Goal: Information Seeking & Learning: Find contact information

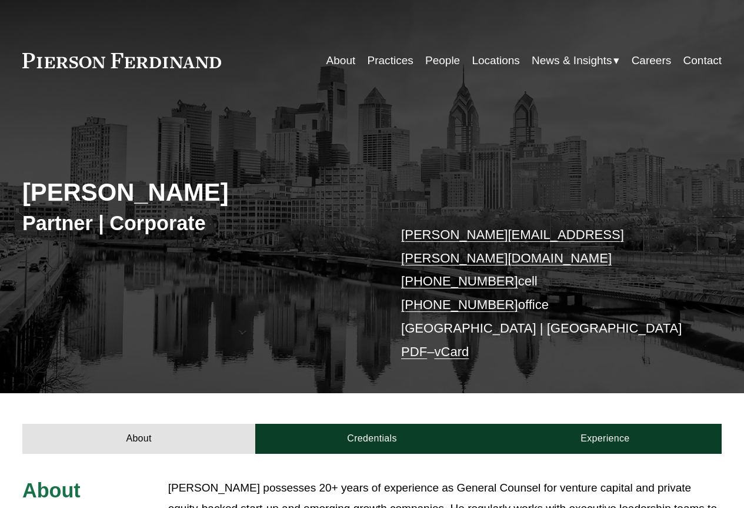
drag, startPoint x: 0, startPoint y: 0, endPoint x: 388, endPoint y: 274, distance: 474.7
click at [357, 293] on div "[PERSON_NAME] Partner | Corporate [PERSON_NAME][EMAIL_ADDRESS][PERSON_NAME][DOM…" at bounding box center [372, 255] width 744 height 275
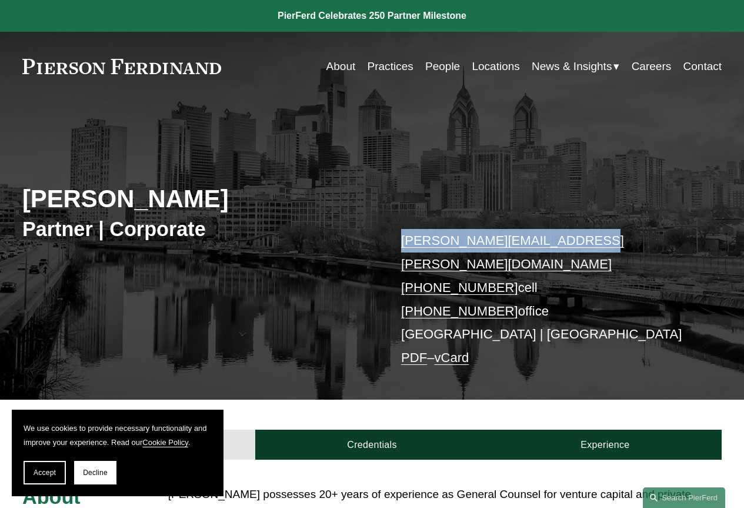
drag, startPoint x: 388, startPoint y: 240, endPoint x: 600, endPoint y: 247, distance: 212.6
click at [600, 247] on div "[PERSON_NAME] Partner | Corporate [PERSON_NAME][EMAIL_ADDRESS][PERSON_NAME][DOM…" at bounding box center [372, 261] width 744 height 275
copy link "[PERSON_NAME][EMAIL_ADDRESS][PERSON_NAME][DOMAIN_NAME]"
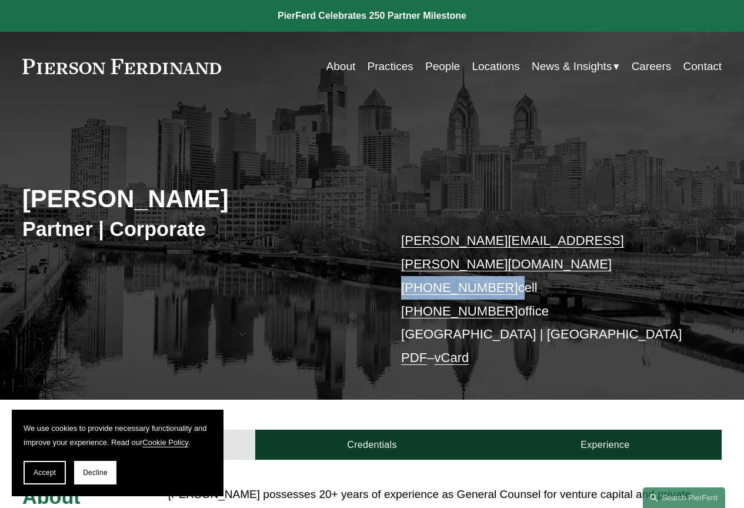
drag, startPoint x: 440, startPoint y: 268, endPoint x: 506, endPoint y: 268, distance: 66.5
click at [506, 268] on div "[PERSON_NAME] Partner | Corporate [PERSON_NAME][EMAIL_ADDRESS][PERSON_NAME][DOM…" at bounding box center [372, 261] width 744 height 275
copy p "[PHONE_NUMBER]"
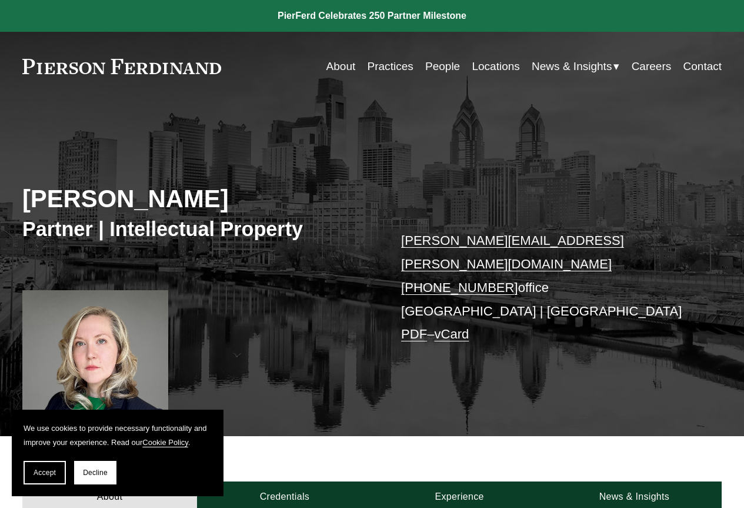
drag, startPoint x: 584, startPoint y: 222, endPoint x: 395, endPoint y: 243, distance: 190.0
click at [391, 232] on div "Nicole O’Hara Partner | Intellectual Property nicole.ohara@pierferd.com +1.215.…" at bounding box center [372, 280] width 744 height 313
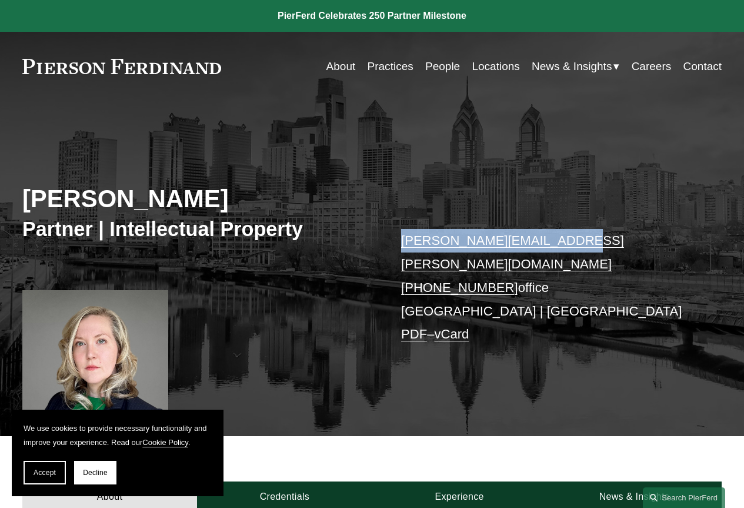
click at [391, 254] on div "Nicole O’Hara Partner | Intellectual Property nicole.ohara@pierferd.com +1.215.…" at bounding box center [372, 280] width 744 height 313
copy link "nicole.ohara@pierferd.com"
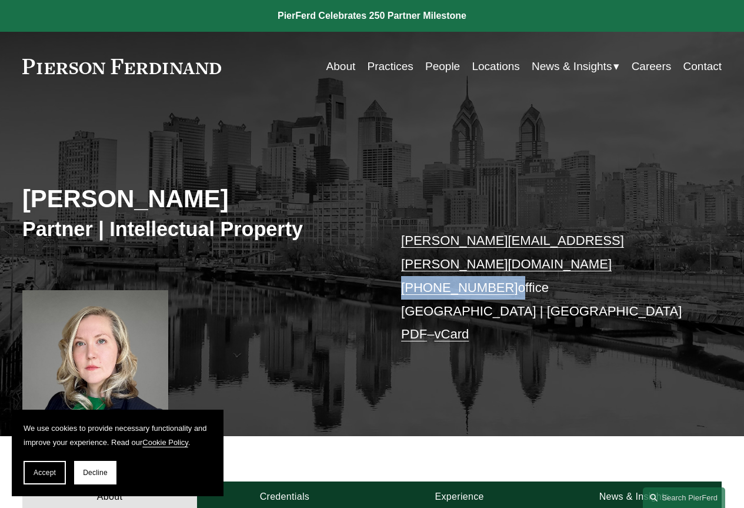
drag, startPoint x: 385, startPoint y: 268, endPoint x: 504, endPoint y: 268, distance: 119.5
click at [504, 268] on div "Nicole O’Hara Partner | Intellectual Property nicole.ohara@pierferd.com +1.215.…" at bounding box center [372, 280] width 744 height 313
copy p "+1.215.650.3203"
